Goal: Task Accomplishment & Management: Manage account settings

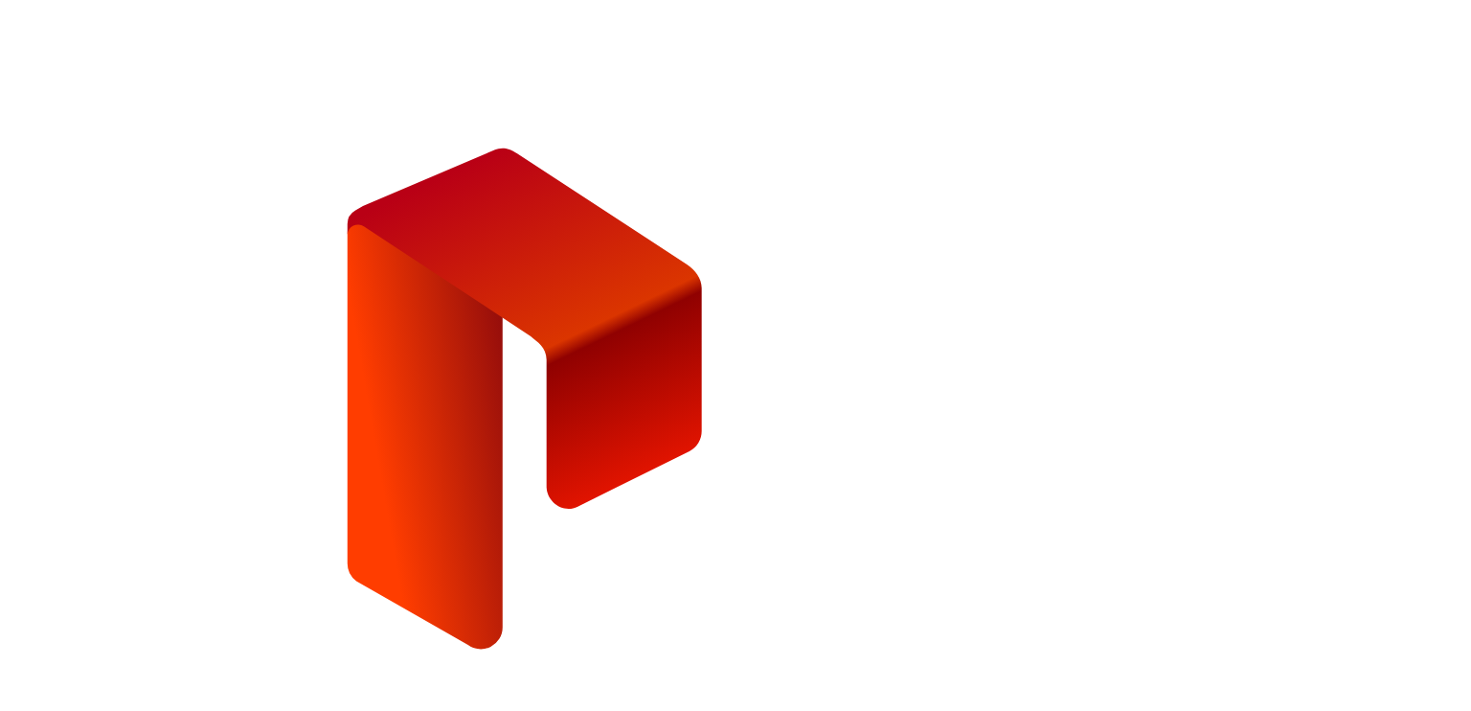
type input "**********"
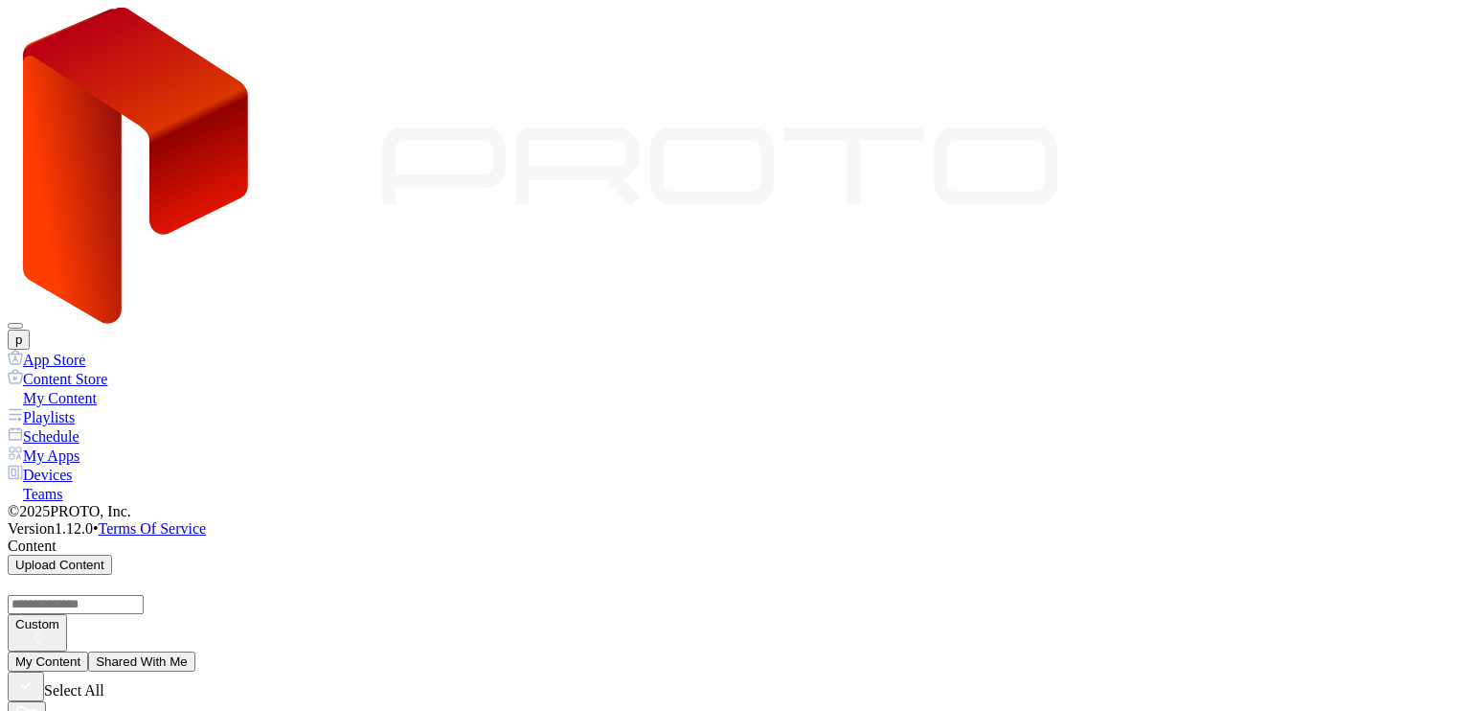
click at [30, 329] on button "p" at bounding box center [19, 339] width 22 height 20
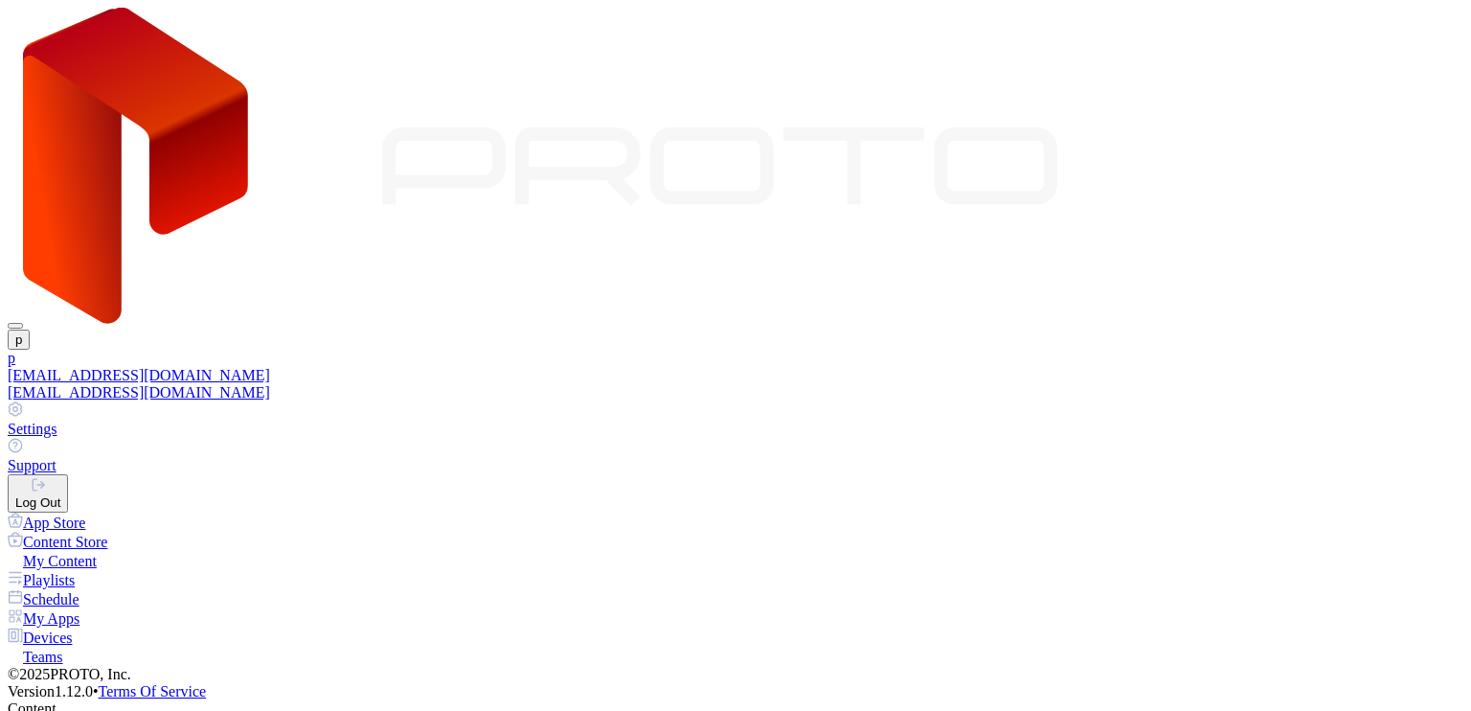
click at [1291, 367] on div "[EMAIL_ADDRESS][DOMAIN_NAME]" at bounding box center [736, 375] width 1456 height 17
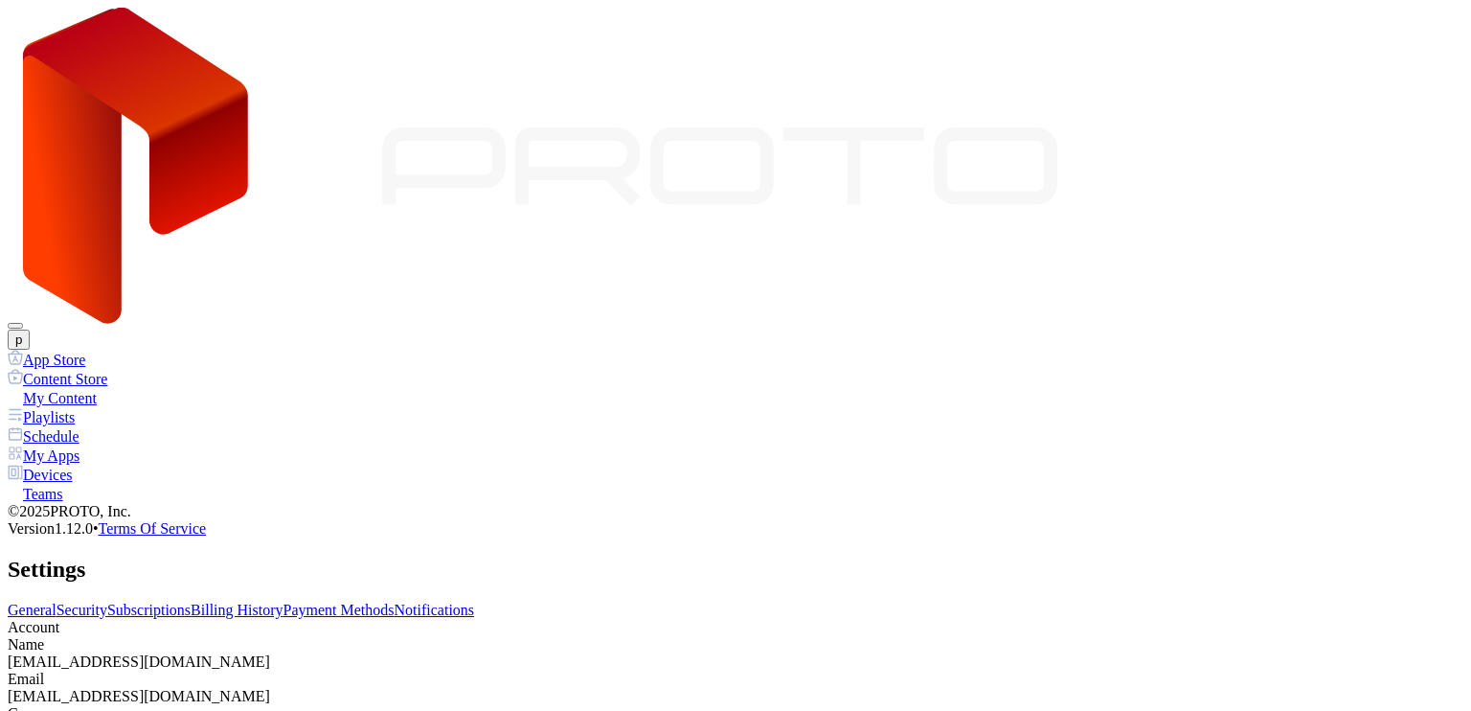
click at [283, 601] on link "Billing History" at bounding box center [237, 609] width 92 height 16
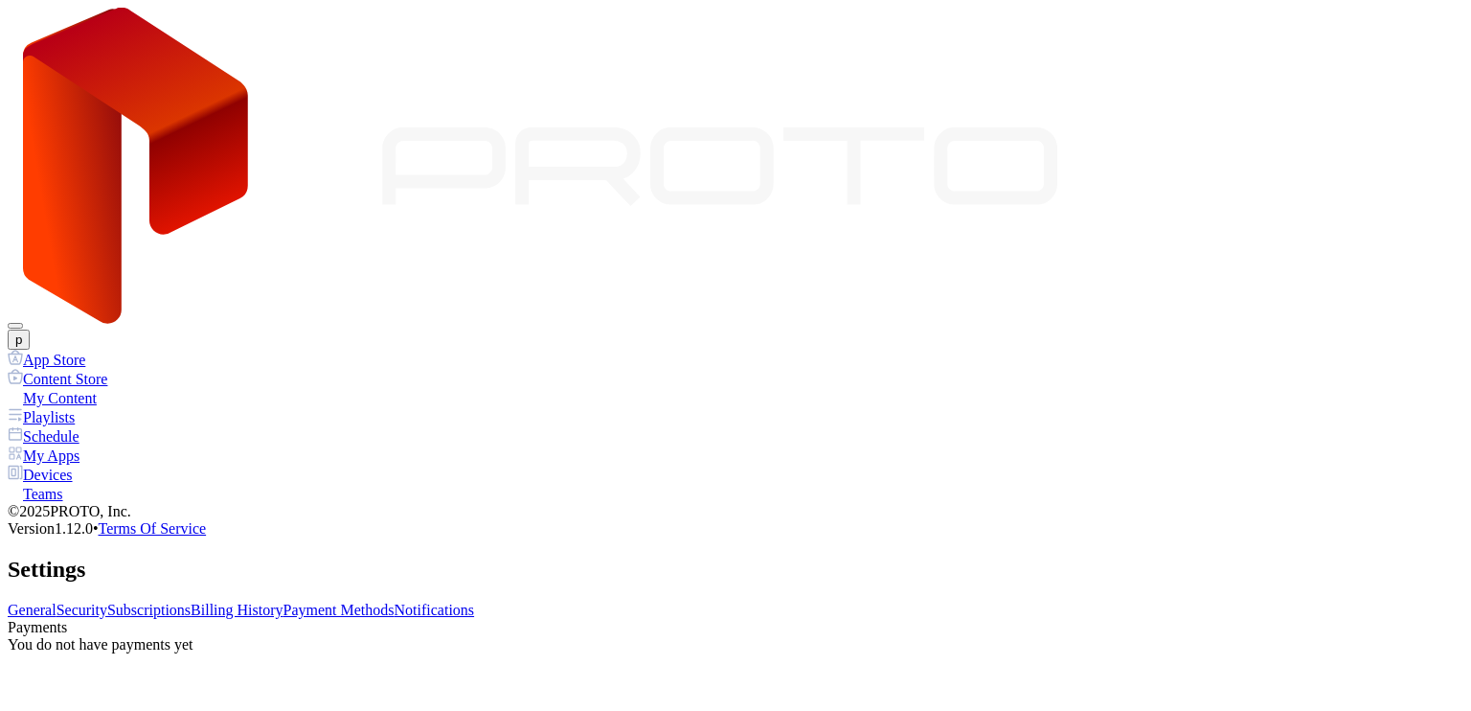
click at [191, 601] on link "Subscriptions" at bounding box center [148, 609] width 83 height 16
click at [395, 601] on link "Payment Methods" at bounding box center [338, 609] width 111 height 16
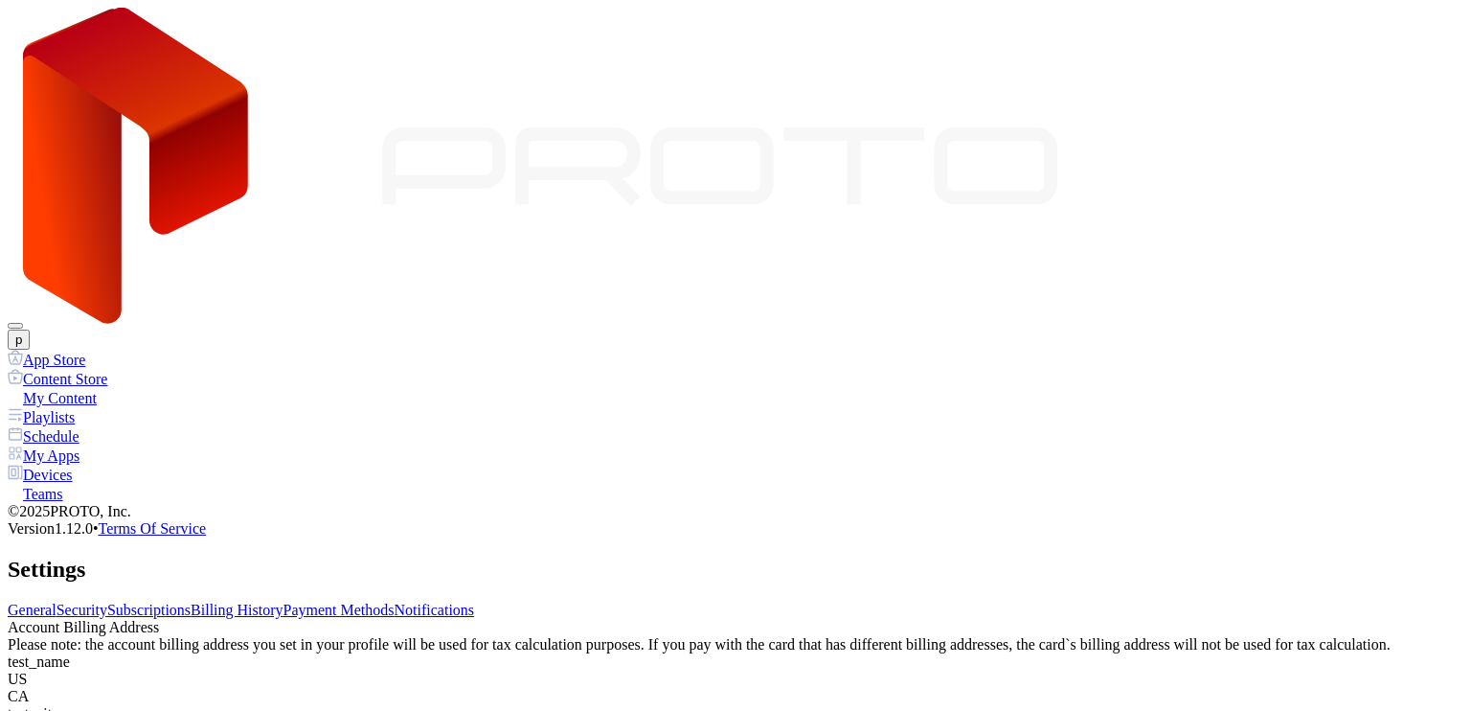
click at [475, 601] on link "Notifications" at bounding box center [435, 609] width 80 height 16
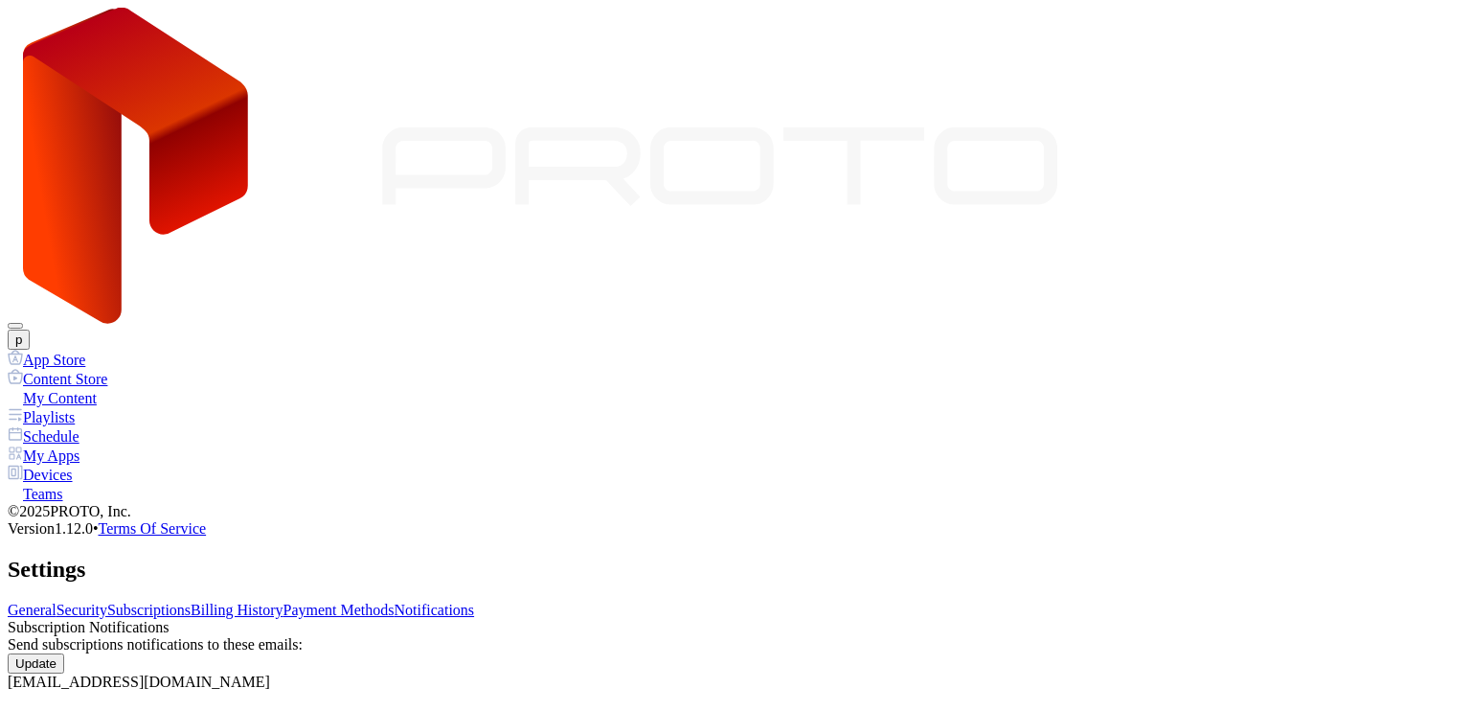
click at [119, 484] on div "Teams" at bounding box center [736, 493] width 1456 height 19
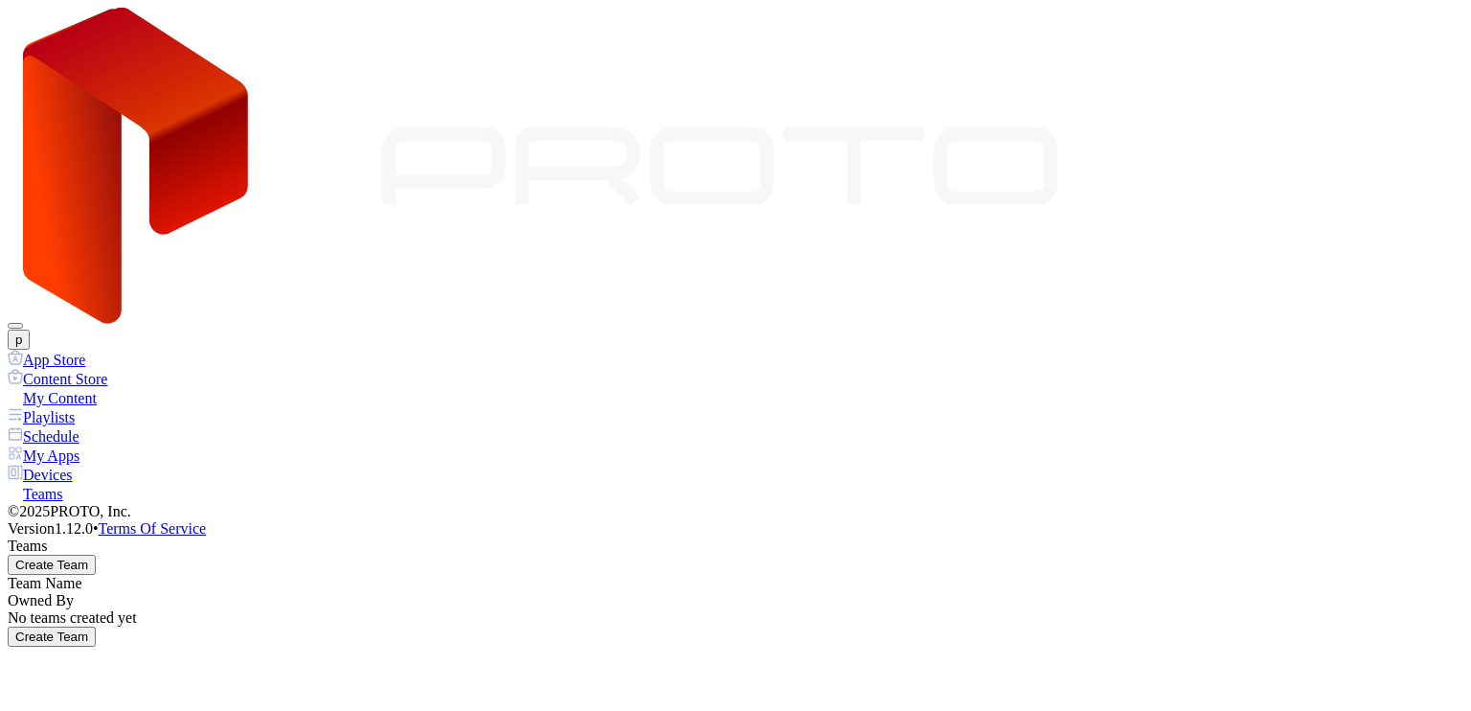
click at [107, 407] on div "Playlists" at bounding box center [736, 416] width 1456 height 19
click at [103, 388] on div "My Content" at bounding box center [736, 397] width 1456 height 19
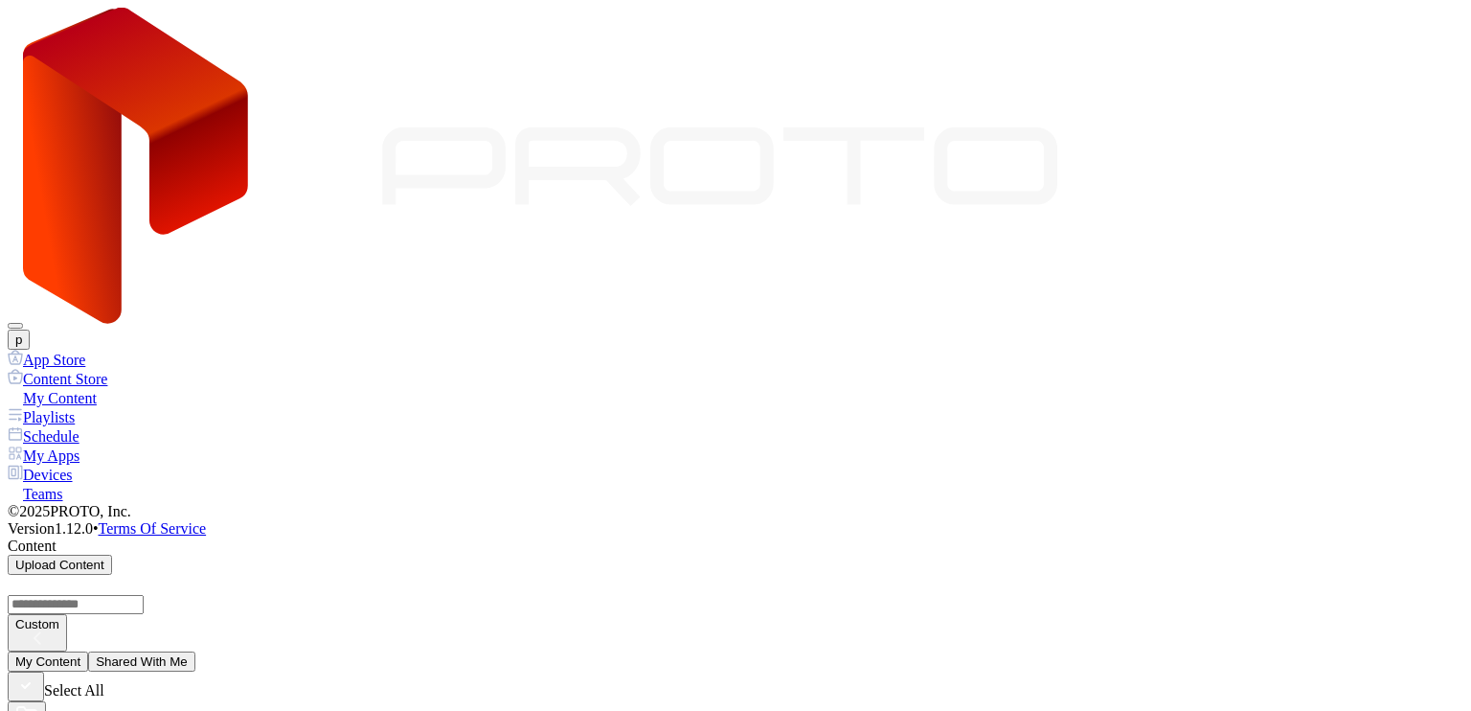
click at [30, 329] on button "p" at bounding box center [19, 339] width 22 height 20
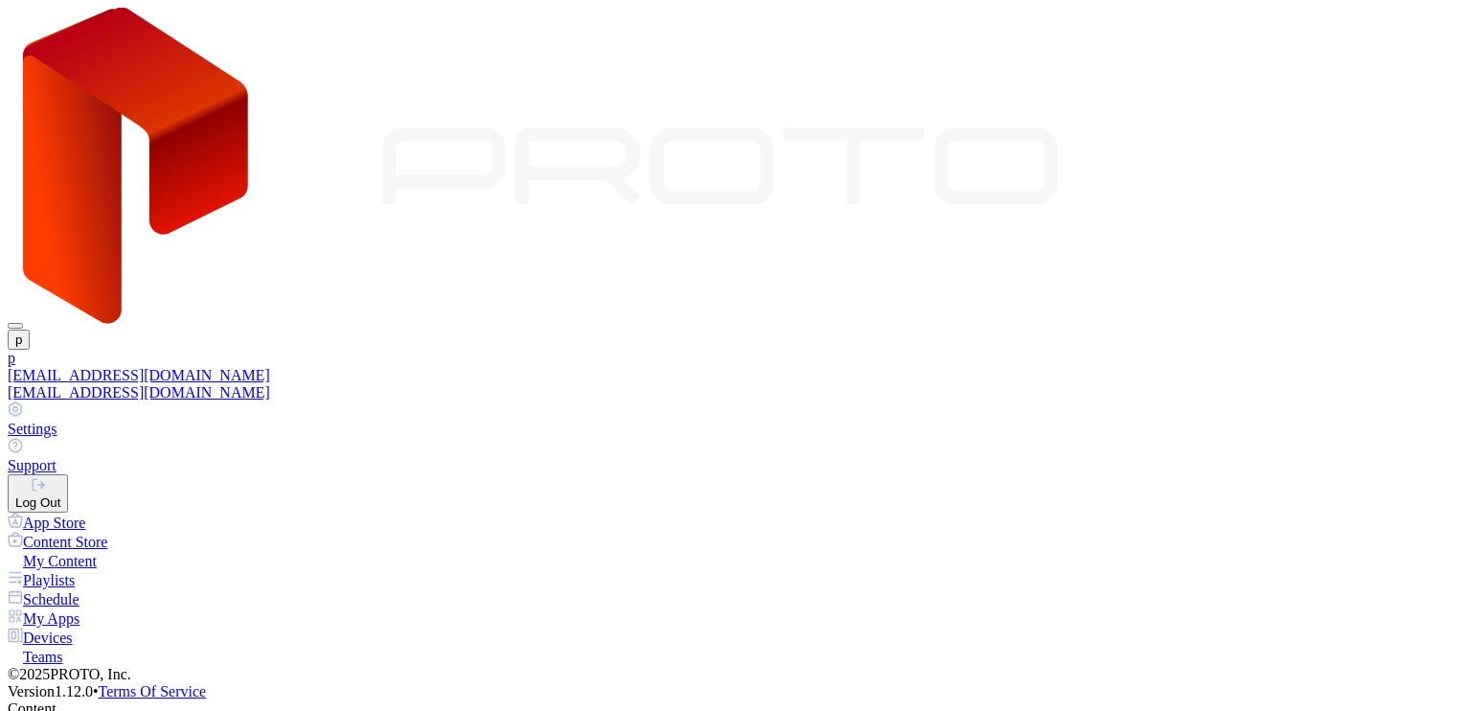
click at [1280, 384] on div "[EMAIL_ADDRESS][DOMAIN_NAME]" at bounding box center [736, 392] width 1456 height 17
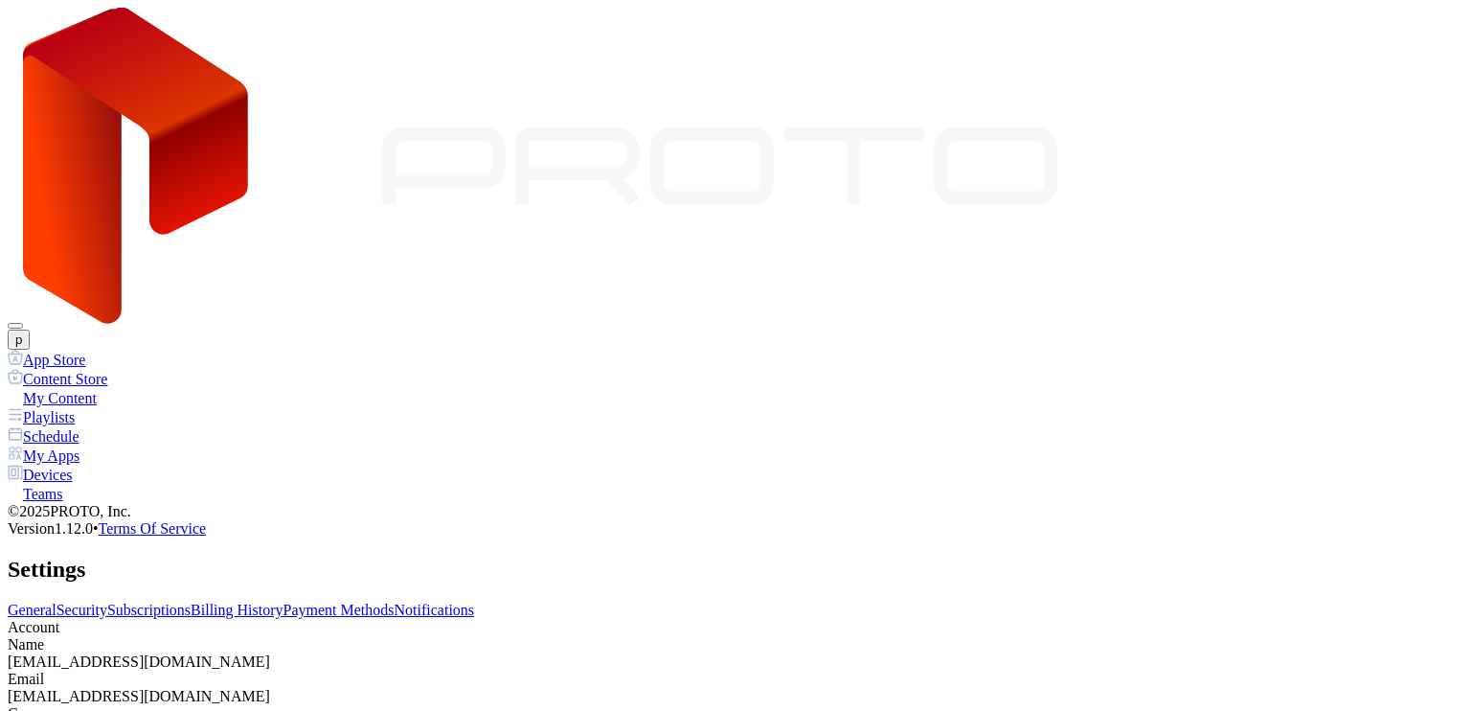
click at [283, 601] on link "Billing History" at bounding box center [237, 609] width 92 height 16
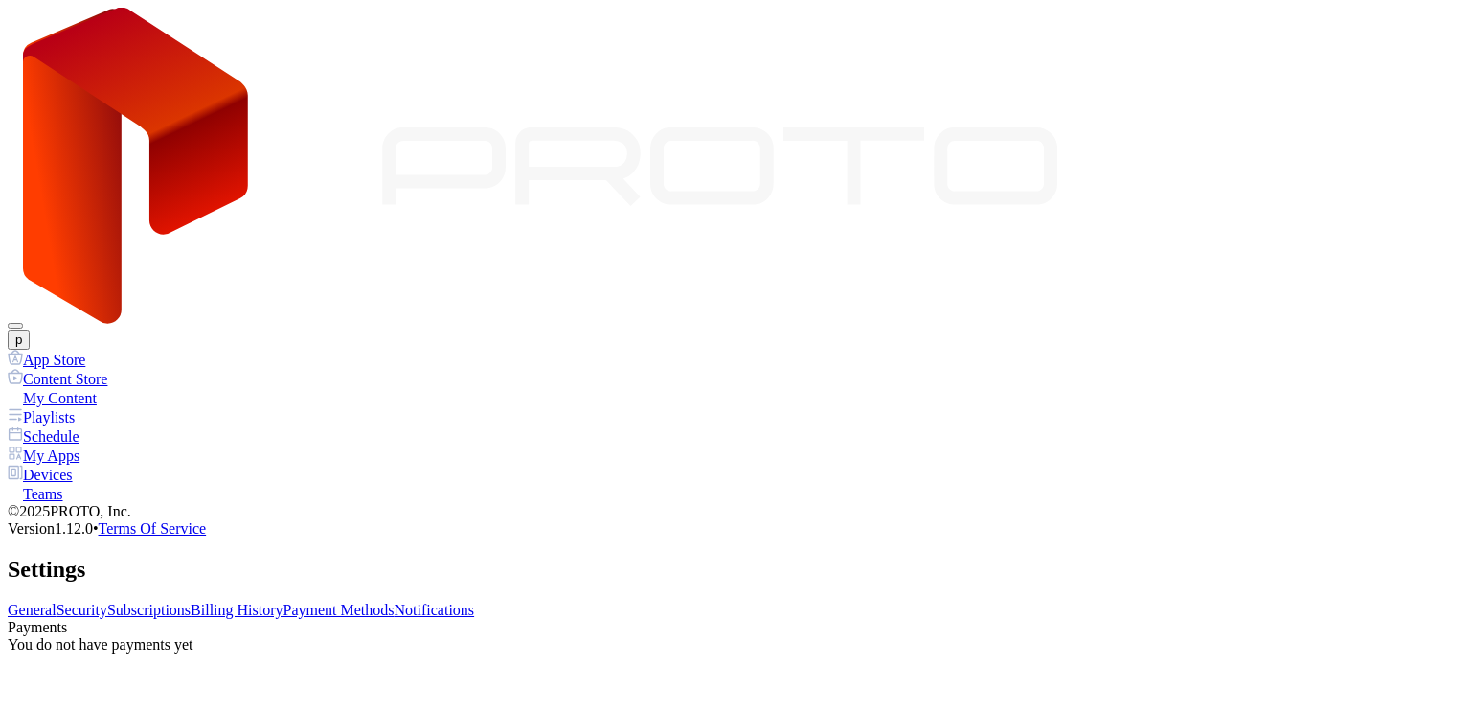
click at [395, 601] on link "Payment Methods" at bounding box center [338, 609] width 111 height 16
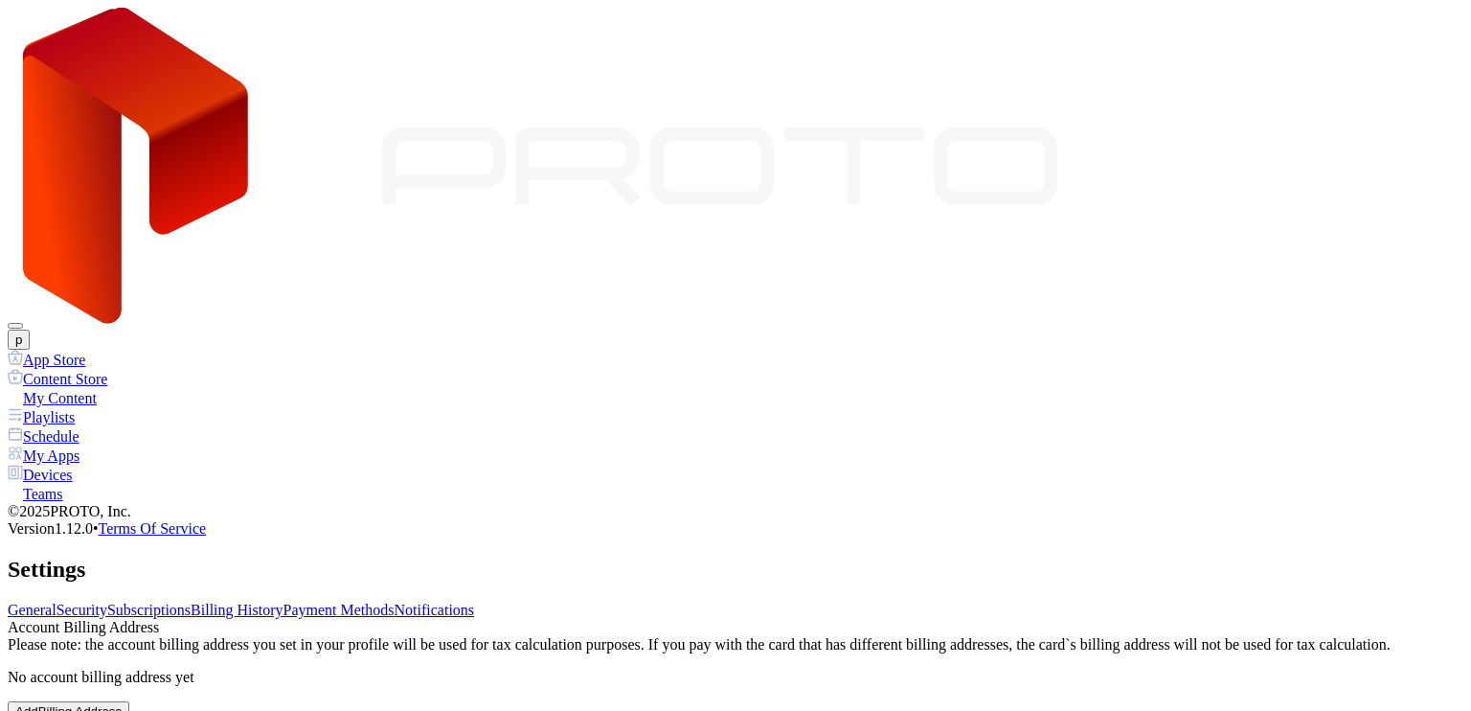
click at [191, 601] on link "Subscriptions" at bounding box center [148, 609] width 83 height 16
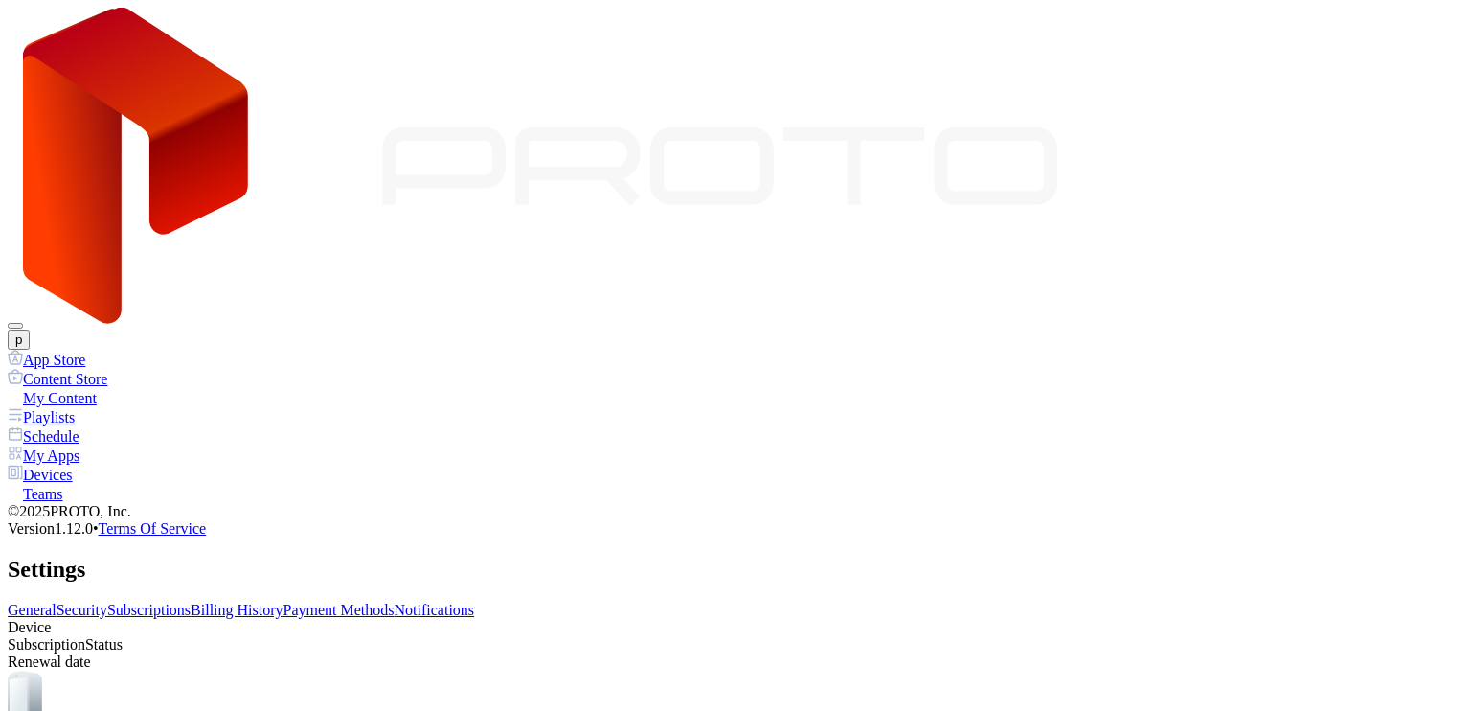
click at [395, 601] on link "Payment Methods" at bounding box center [338, 609] width 111 height 16
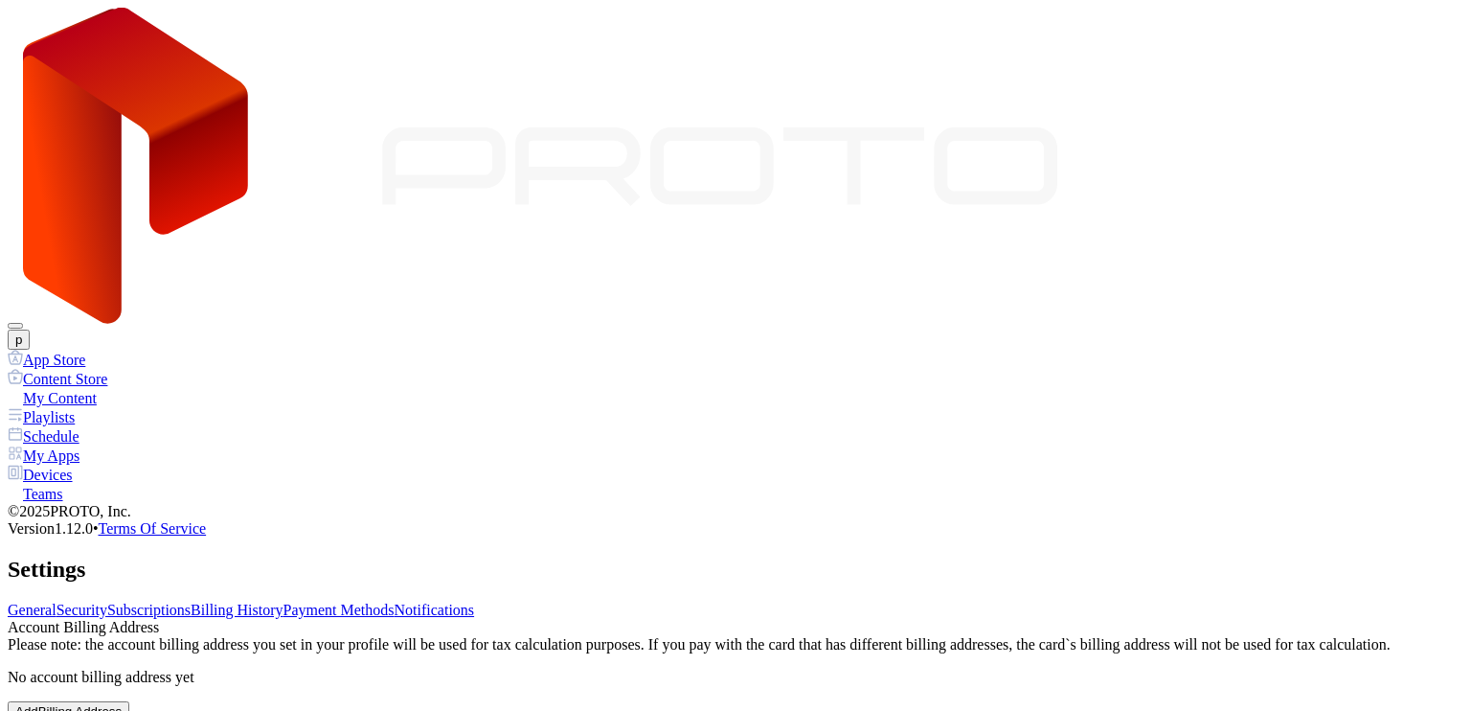
click at [283, 601] on link "Billing History" at bounding box center [237, 609] width 92 height 16
